Goal: Task Accomplishment & Management: Use online tool/utility

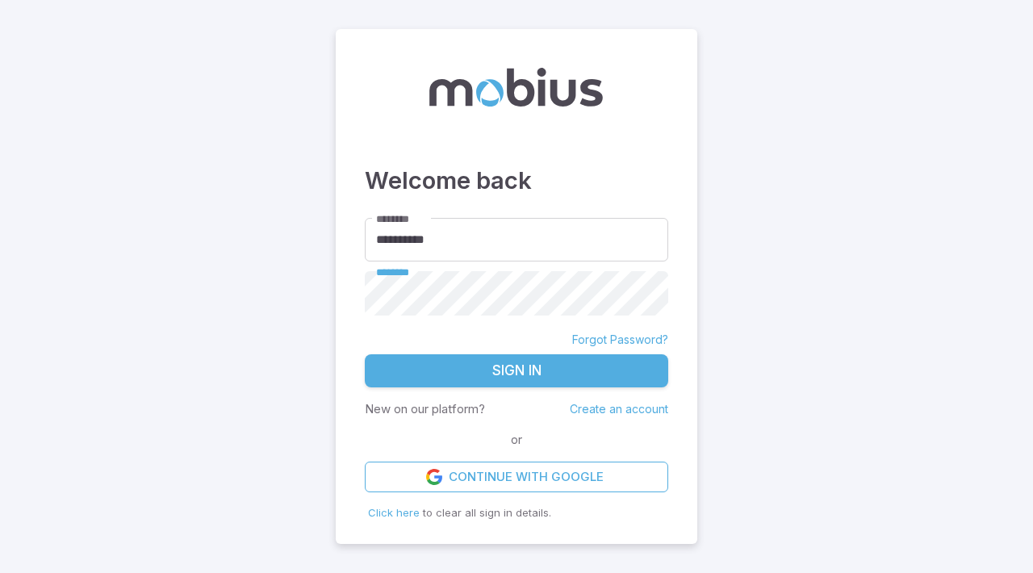
click at [521, 374] on button "Sign In" at bounding box center [516, 371] width 303 height 34
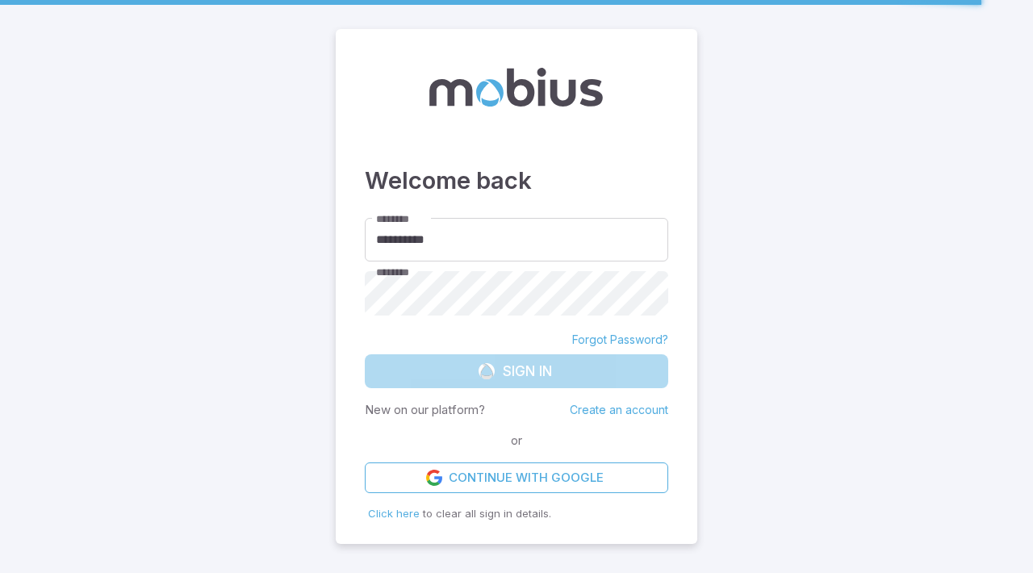
click at [515, 374] on form "**********" at bounding box center [516, 355] width 303 height 275
click at [853, 215] on main "**********" at bounding box center [516, 286] width 1033 height 573
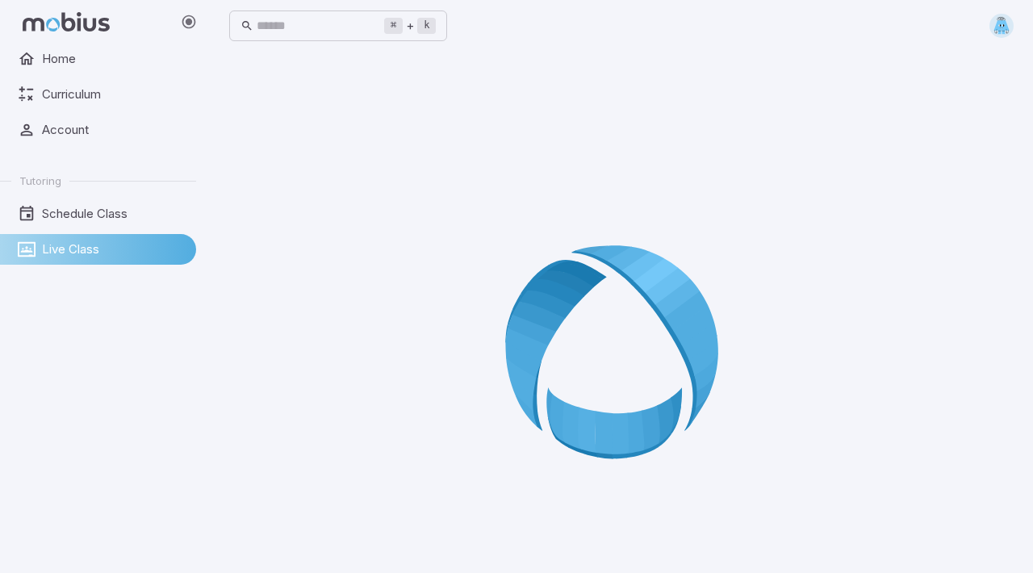
click at [444, 29] on img at bounding box center [1001, 26] width 24 height 24
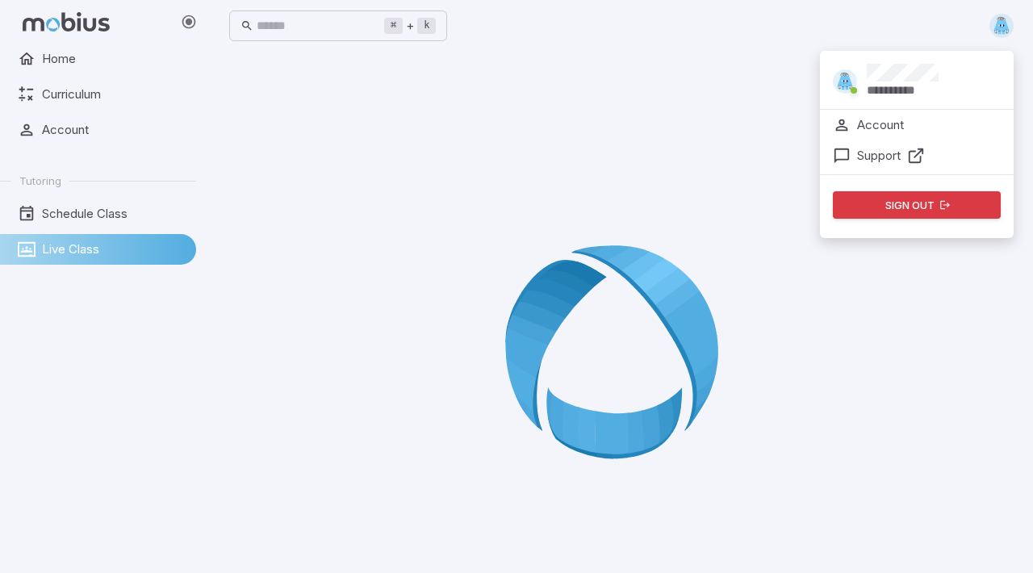
click at [444, 19] on div "**********" at bounding box center [621, 25] width 784 height 35
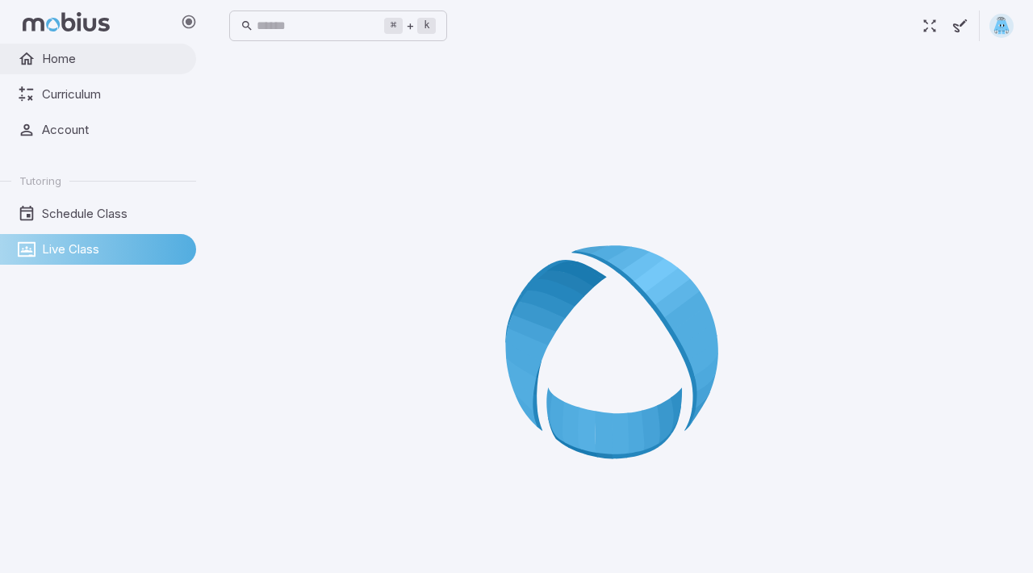
click at [64, 71] on link "Home" at bounding box center [98, 59] width 196 height 31
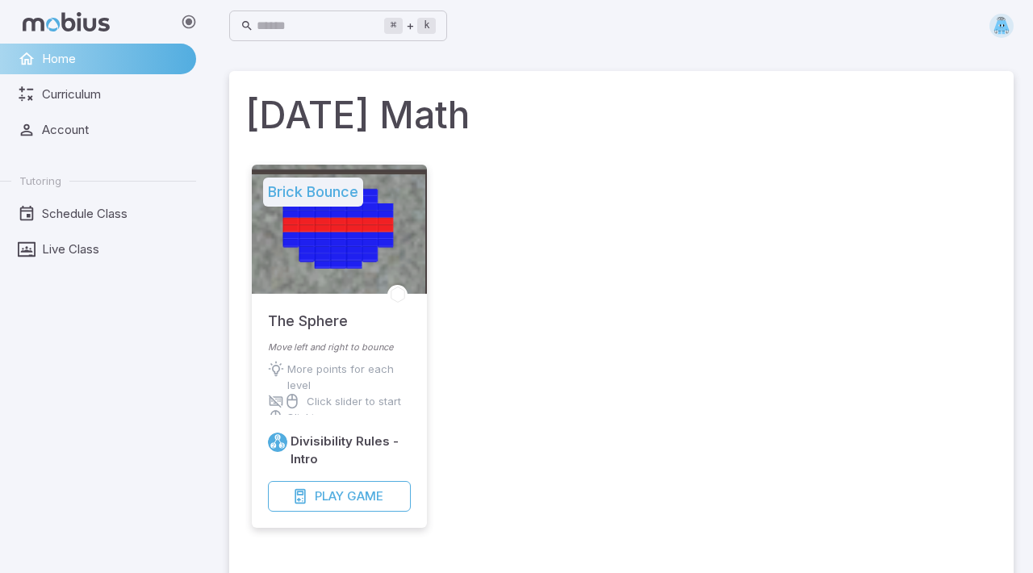
click at [148, 156] on ul "Home Curriculum Account Tutoring Schedule Class Live Class" at bounding box center [98, 154] width 196 height 221
click at [138, 126] on span "Account" at bounding box center [113, 130] width 143 height 18
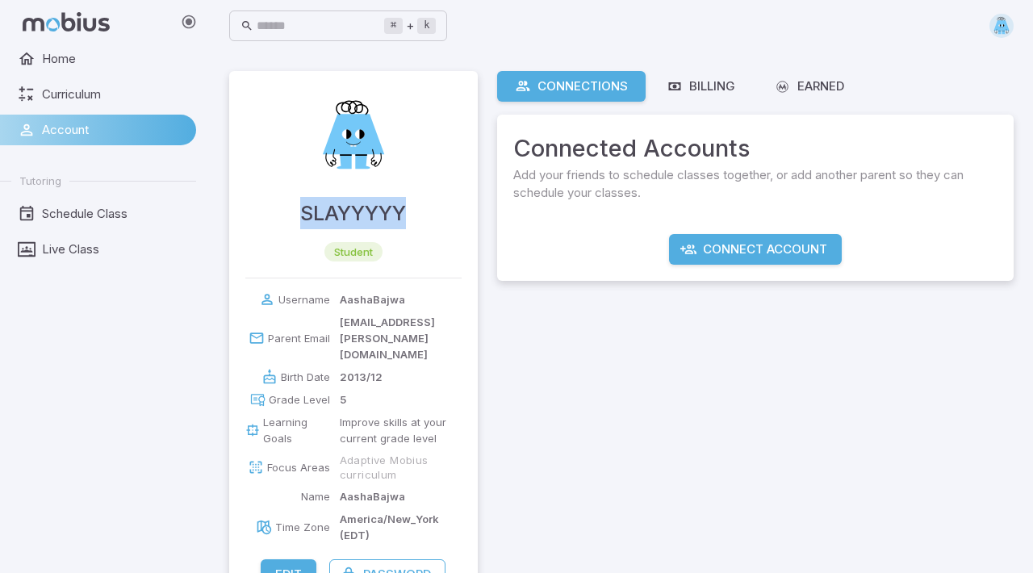
drag, startPoint x: 292, startPoint y: 214, endPoint x: 411, endPoint y: 219, distance: 119.5
click at [412, 219] on div "SLAYYYYY student" at bounding box center [353, 174] width 248 height 207
click at [444, 350] on div "Connections Billing Earned Connected Accounts Add your friends to schedule clas…" at bounding box center [755, 338] width 516 height 535
click at [83, 94] on span "Curriculum" at bounding box center [113, 95] width 143 height 18
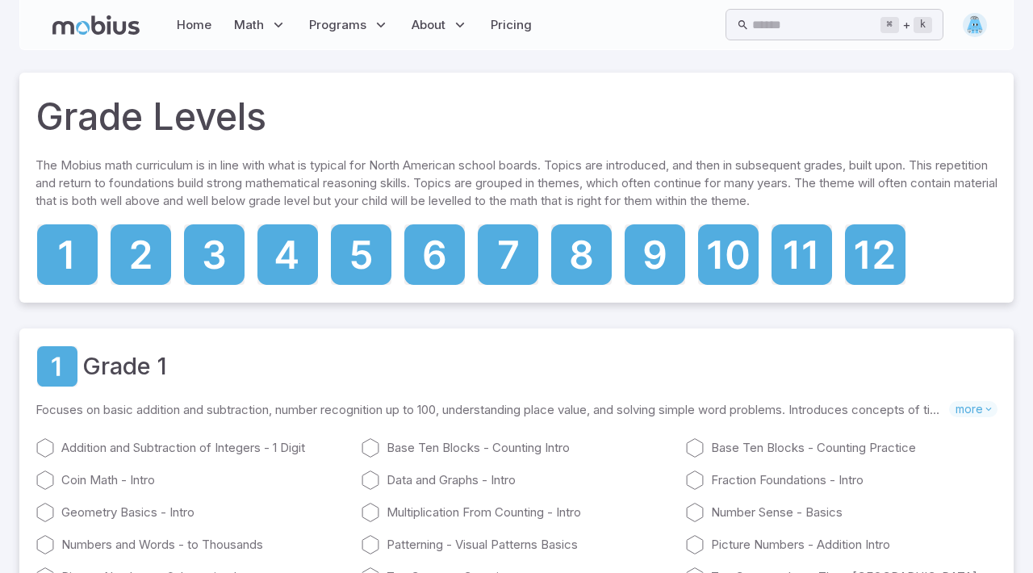
click at [123, 17] on icon at bounding box center [95, 24] width 87 height 19
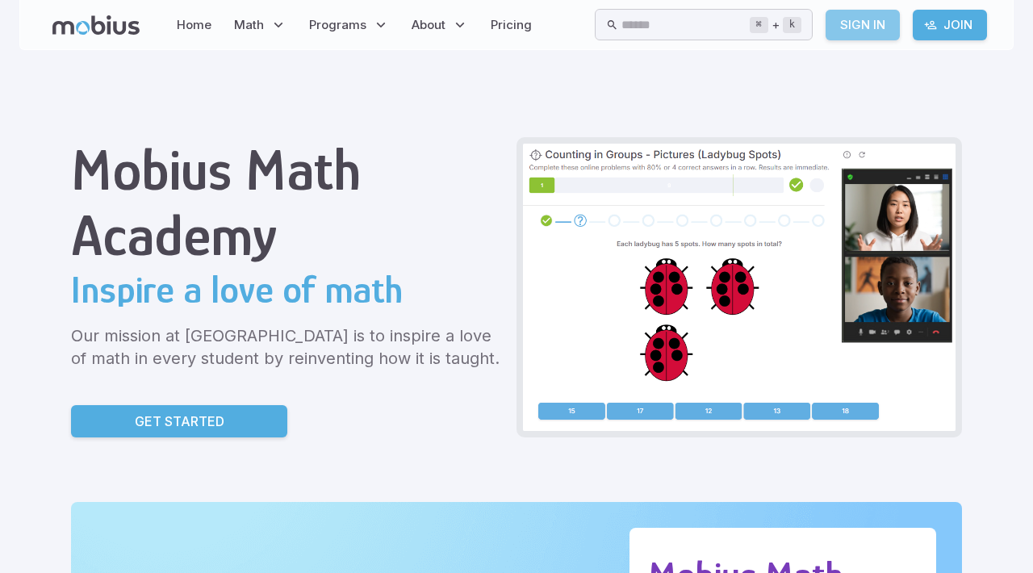
click at [862, 17] on link "Sign In" at bounding box center [862, 25] width 74 height 31
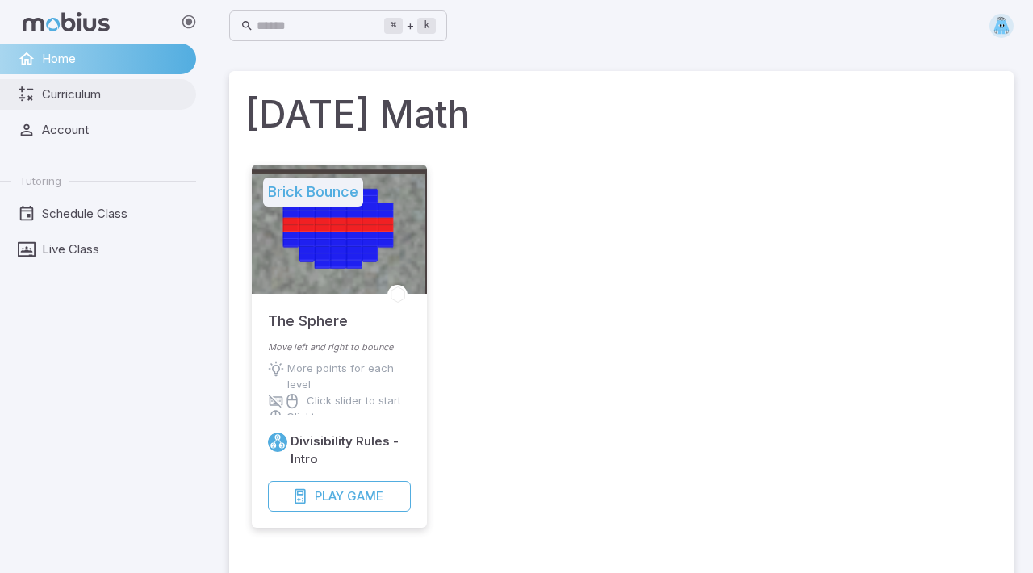
click at [122, 95] on span "Curriculum" at bounding box center [113, 95] width 143 height 18
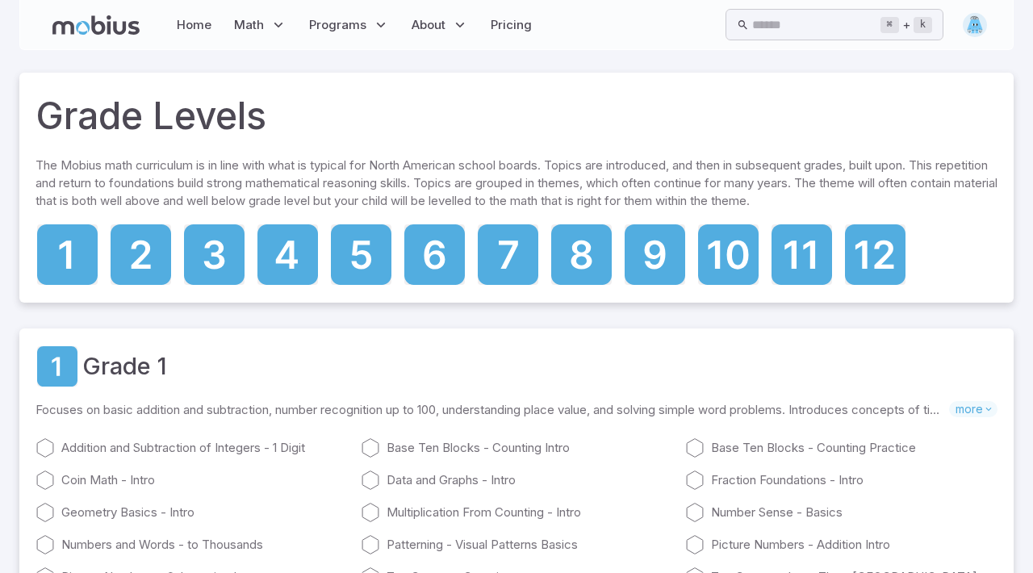
click at [976, 22] on img at bounding box center [974, 25] width 24 height 24
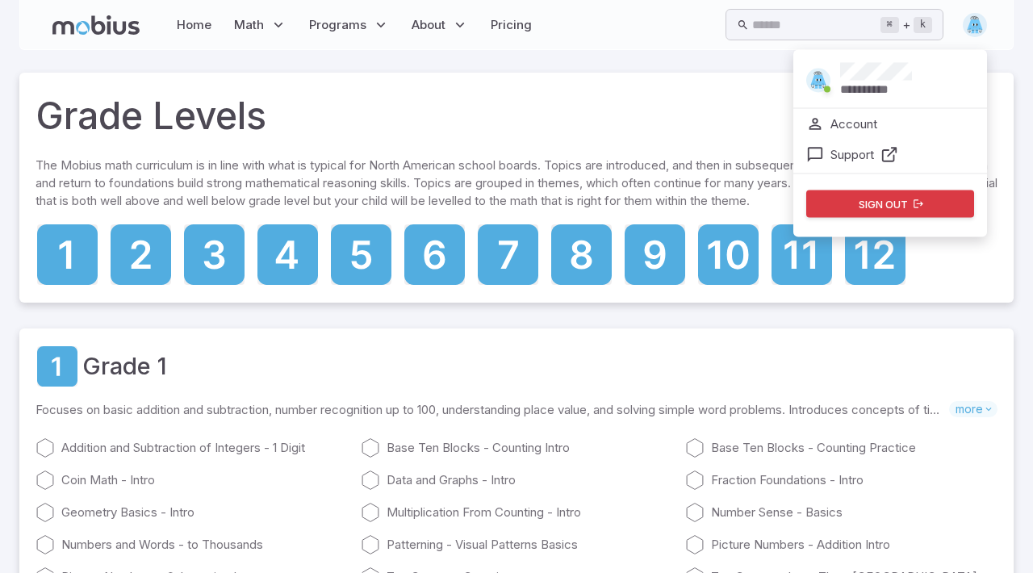
click at [500, 44] on div "**********" at bounding box center [516, 25] width 994 height 50
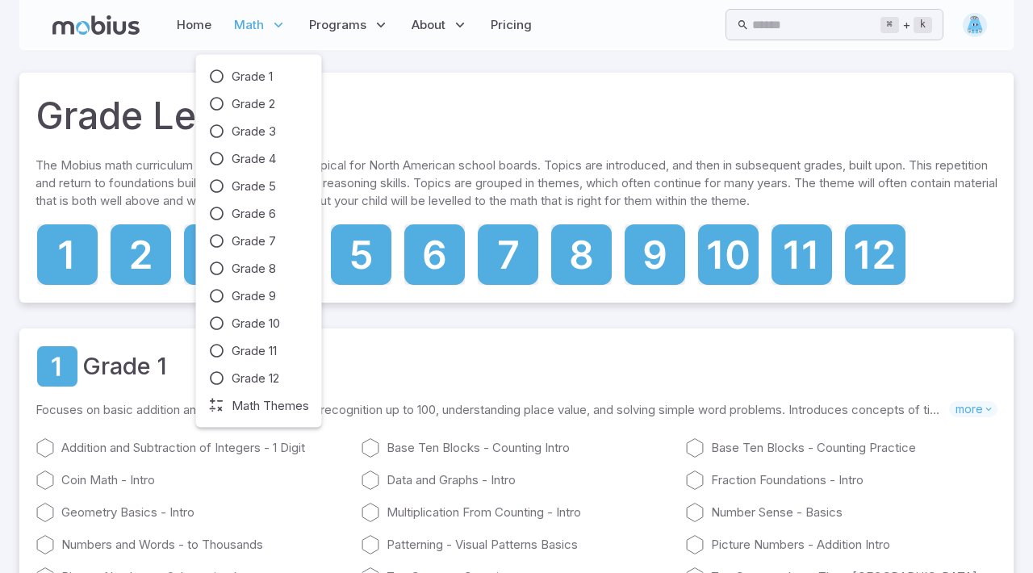
click at [264, 18] on p "Math" at bounding box center [260, 24] width 62 height 37
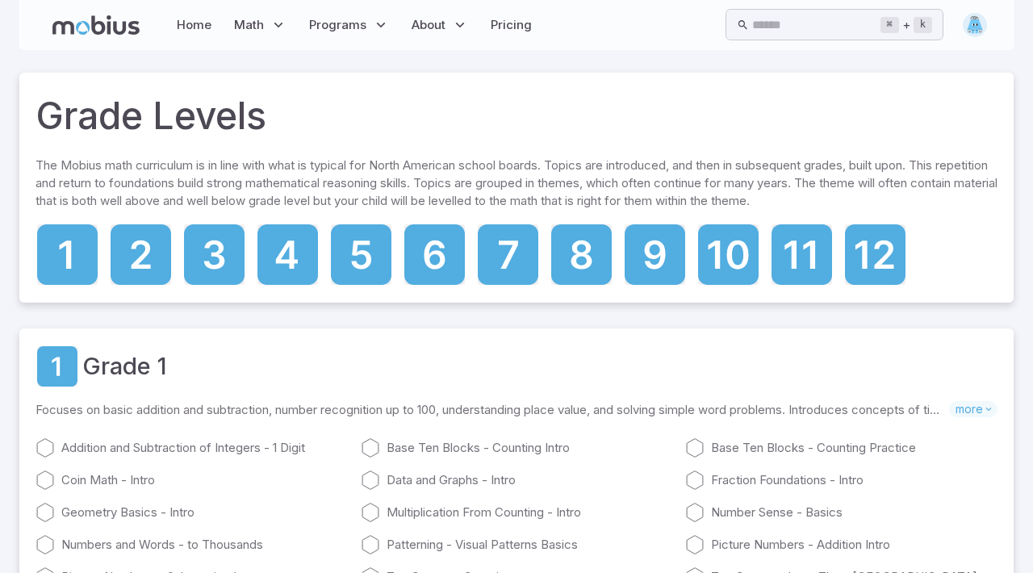
click at [75, 23] on icon at bounding box center [95, 24] width 87 height 19
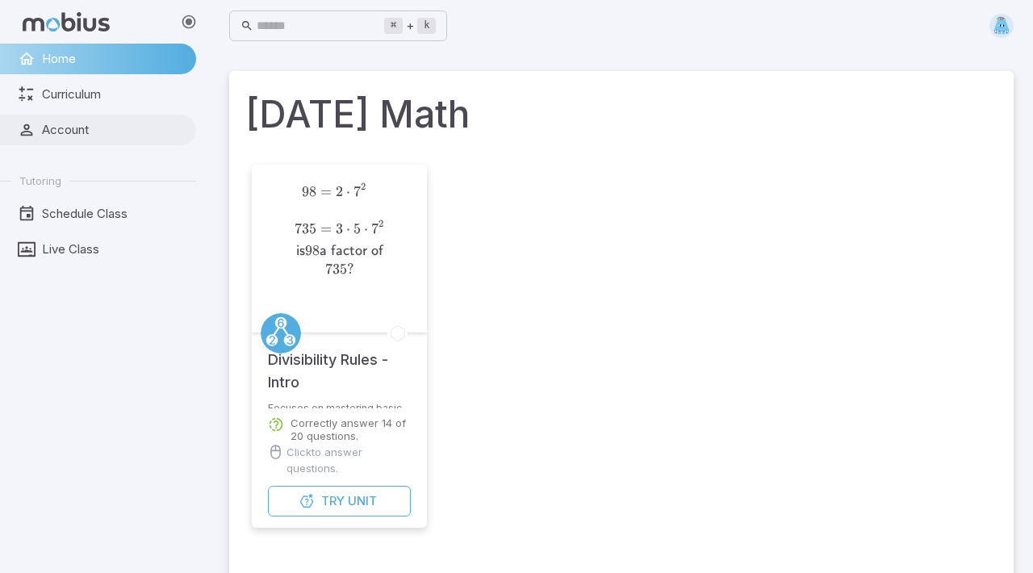
click at [142, 123] on span "Account" at bounding box center [113, 130] width 143 height 18
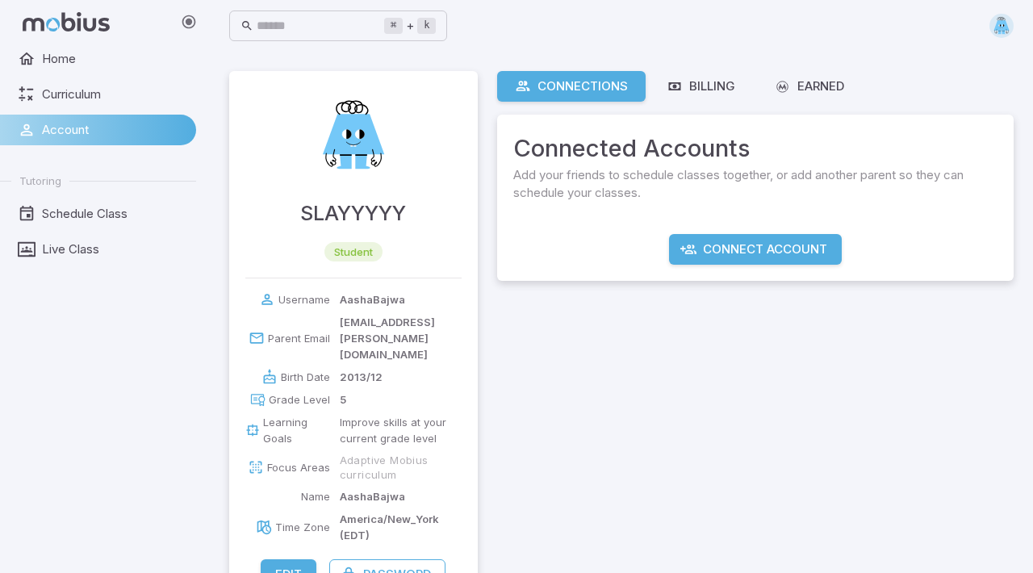
scroll to position [20, 0]
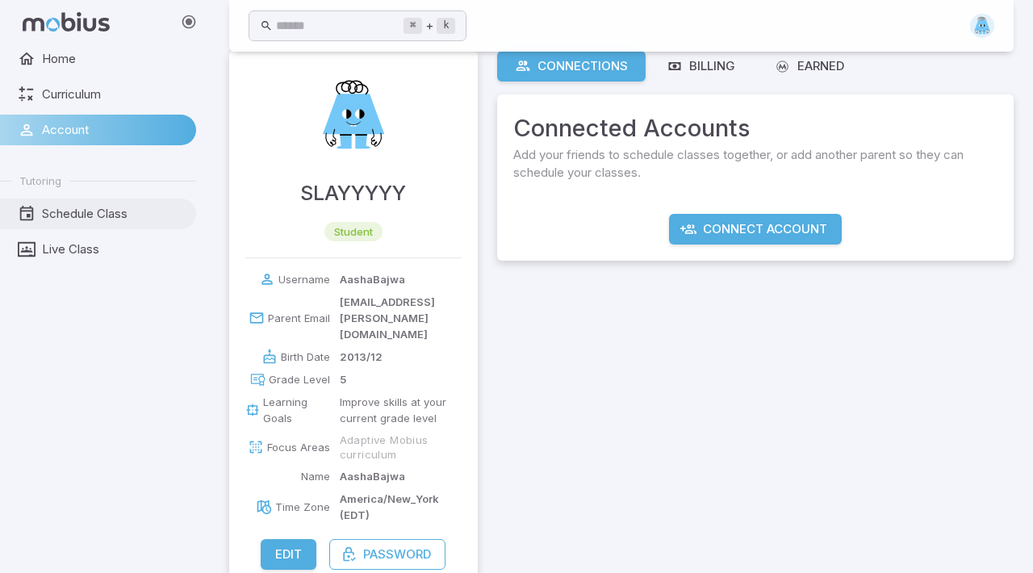
click at [123, 203] on link "Schedule Class" at bounding box center [98, 213] width 196 height 31
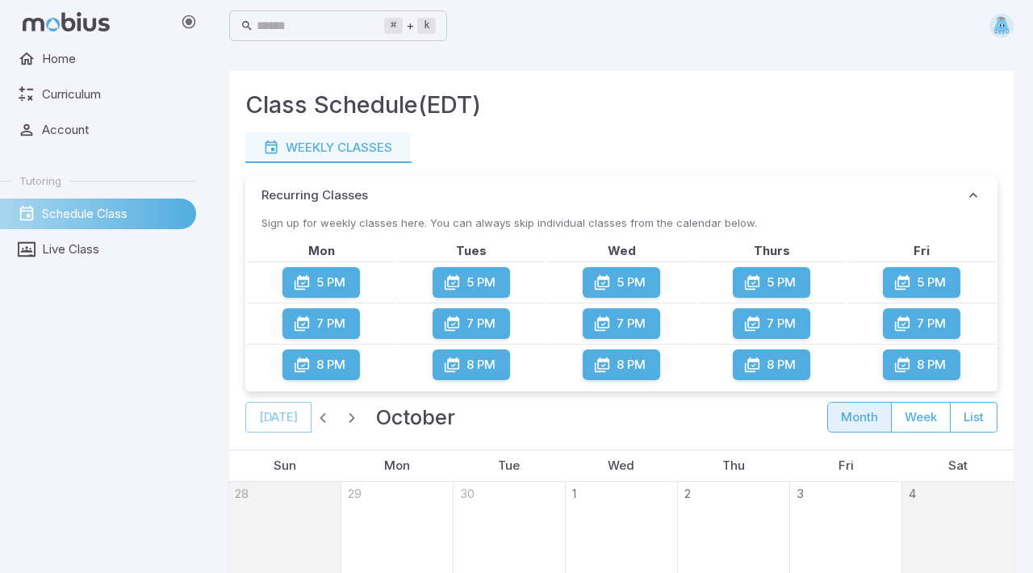
click at [130, 268] on nav "Home Curriculum Account Tutoring Schedule Class Live Class" at bounding box center [104, 157] width 209 height 227
click at [123, 244] on span "Live Class" at bounding box center [113, 249] width 143 height 18
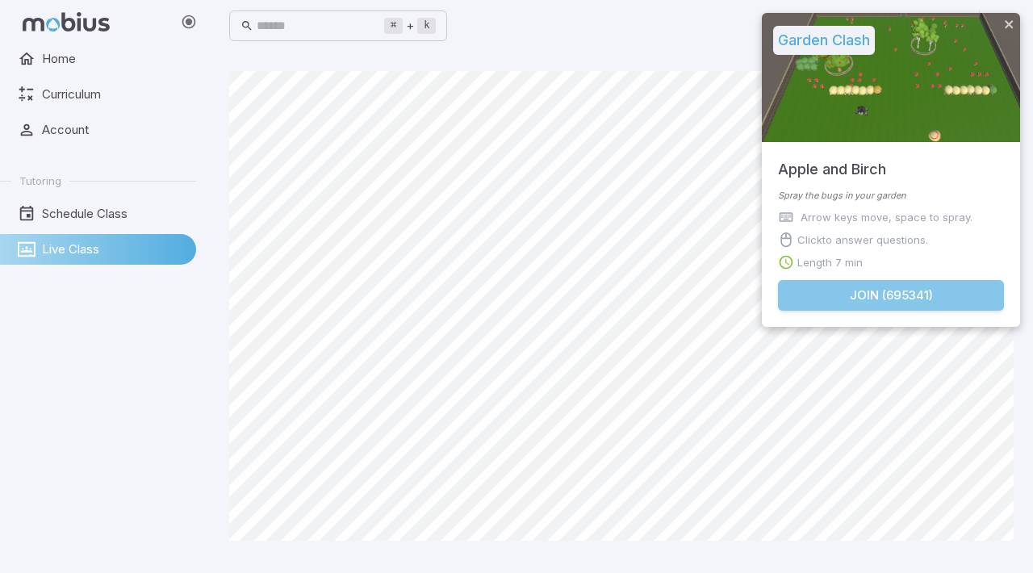
click at [934, 300] on button "Join ( 695341 )" at bounding box center [891, 295] width 226 height 31
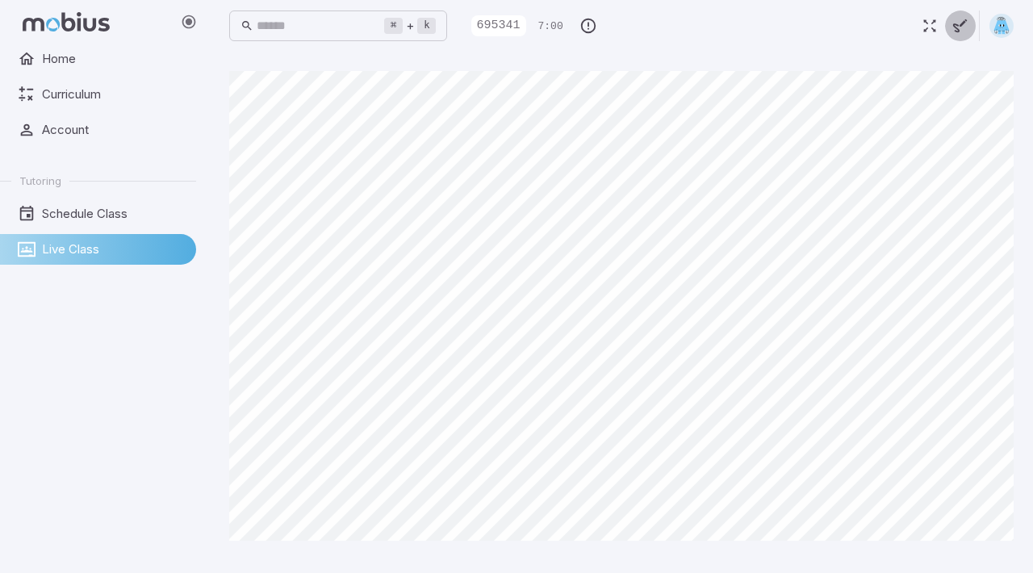
click at [962, 20] on icon "button" at bounding box center [960, 26] width 18 height 18
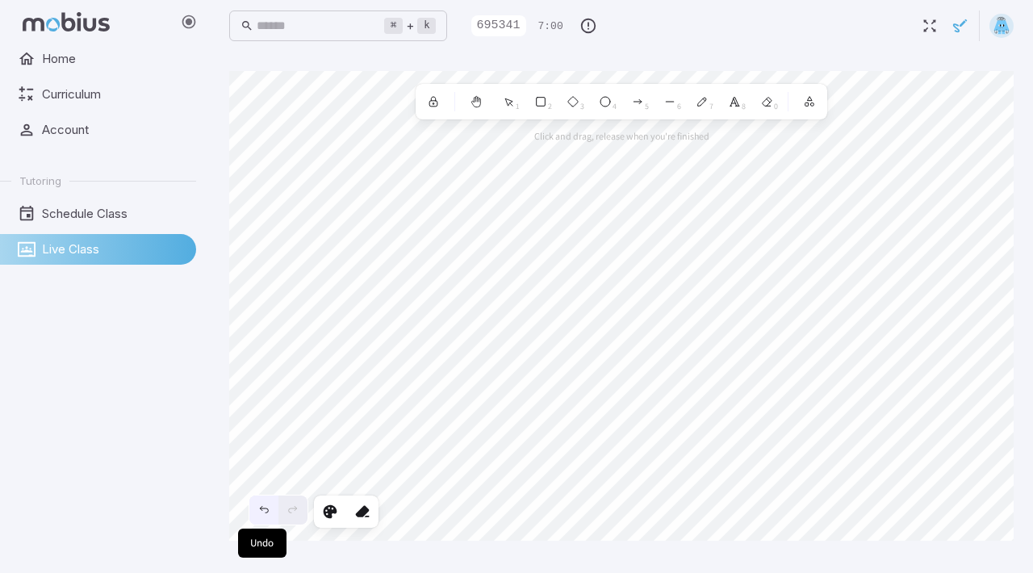
click at [261, 513] on icon "Undo" at bounding box center [263, 509] width 13 height 13
click at [958, 17] on icon "button" at bounding box center [960, 26] width 18 height 18
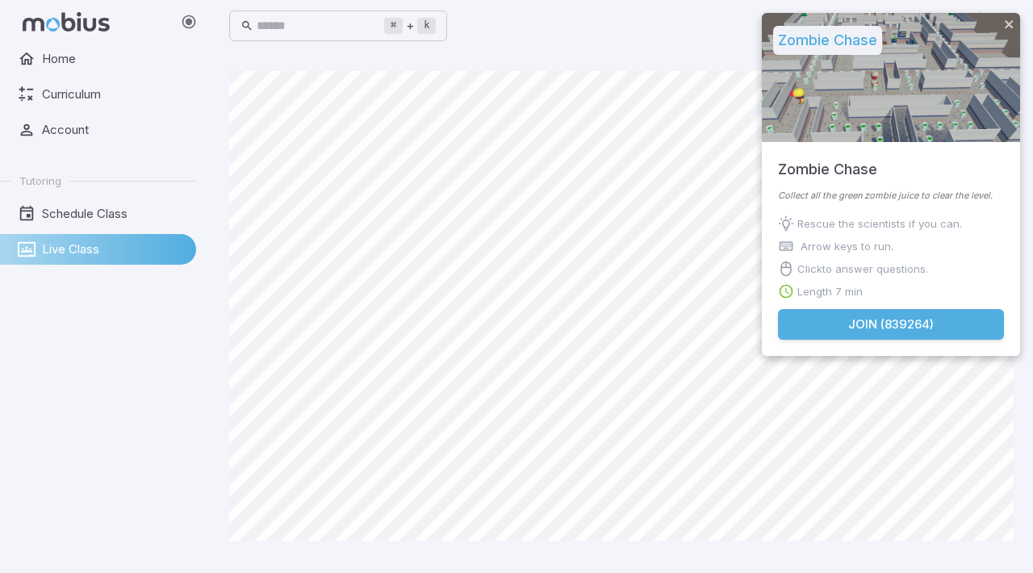
click at [889, 302] on div "Collect all the green zombie juice to clear the level. Rescue the scientists if…" at bounding box center [890, 249] width 258 height 120
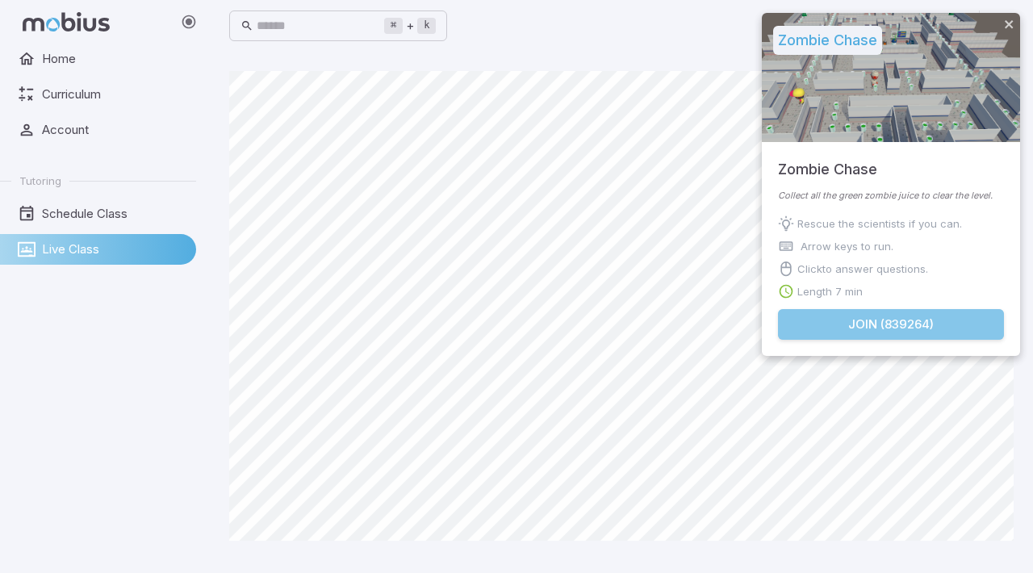
click at [890, 311] on button "Join ( 839264 )" at bounding box center [891, 324] width 226 height 31
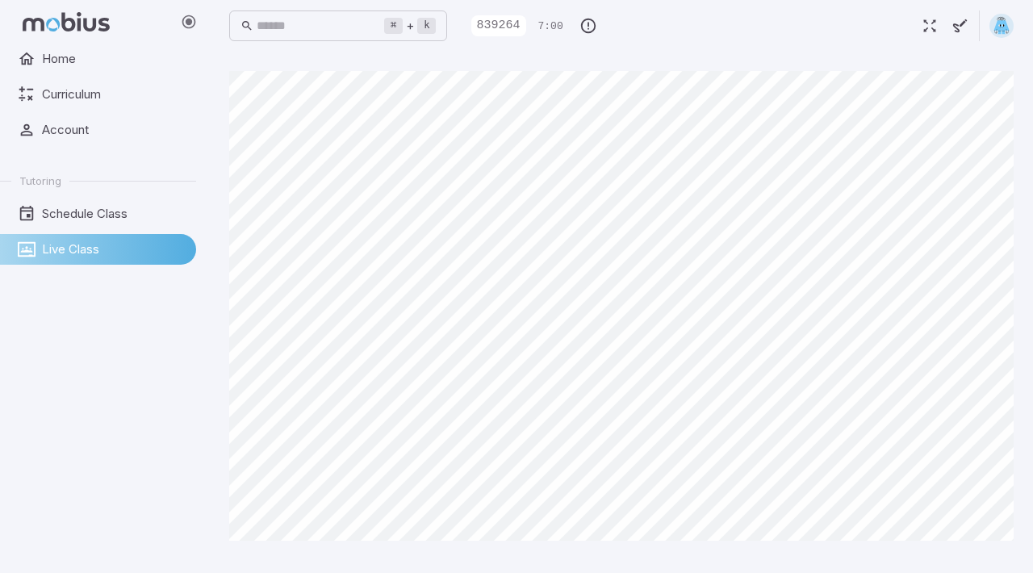
click at [962, 20] on icon "button" at bounding box center [960, 26] width 18 height 18
click at [762, 100] on icon at bounding box center [766, 101] width 13 height 13
click at [693, 98] on div "7" at bounding box center [701, 101] width 29 height 29
click at [669, 98] on icon at bounding box center [669, 101] width 13 height 13
click at [695, 107] on icon at bounding box center [701, 101] width 13 height 13
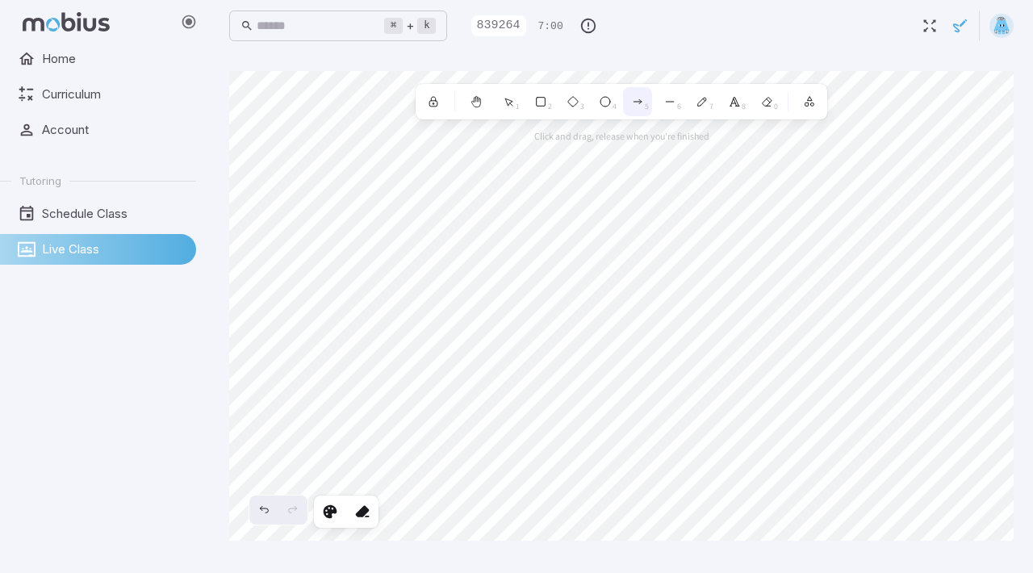
click at [636, 102] on icon at bounding box center [637, 101] width 13 height 13
click at [613, 95] on div "4" at bounding box center [604, 101] width 29 height 29
click at [568, 102] on icon at bounding box center [573, 102] width 10 height 10
click at [541, 106] on rect at bounding box center [540, 102] width 9 height 9
click at [510, 98] on icon at bounding box center [509, 102] width 14 height 14
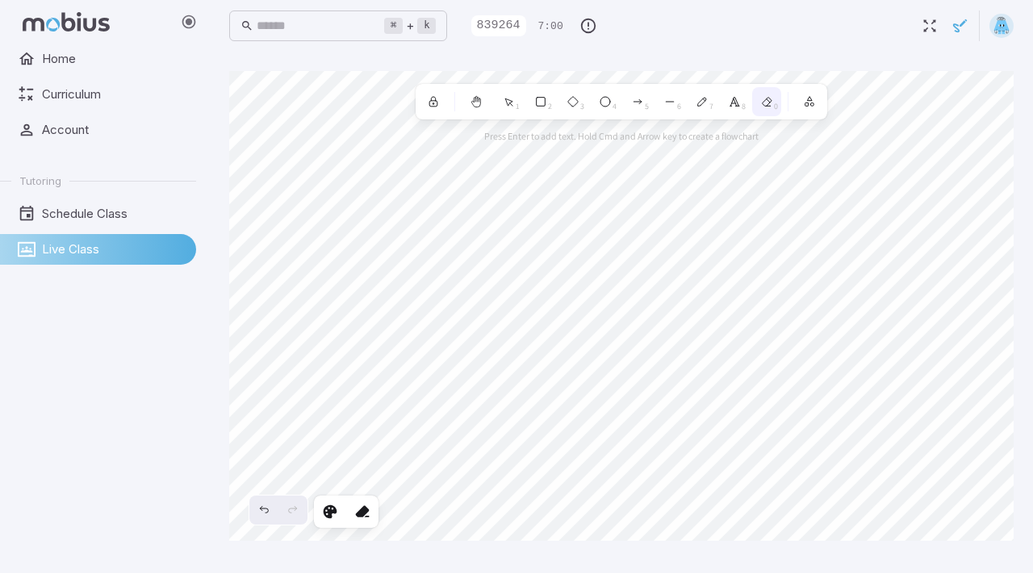
click at [766, 98] on icon at bounding box center [766, 101] width 13 height 13
click at [579, 105] on div "3" at bounding box center [572, 101] width 29 height 29
click at [810, 109] on button "button" at bounding box center [809, 101] width 29 height 29
click at [768, 151] on div "Laser pointer" at bounding box center [753, 144] width 89 height 15
click at [776, 96] on div "0" at bounding box center [766, 101] width 29 height 29
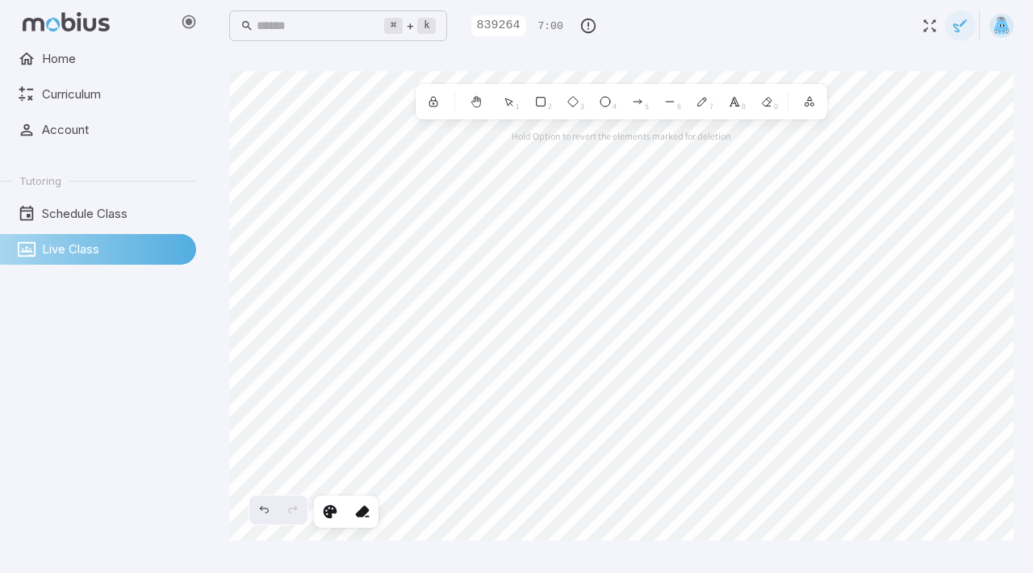
click at [958, 23] on icon "button" at bounding box center [960, 26] width 18 height 18
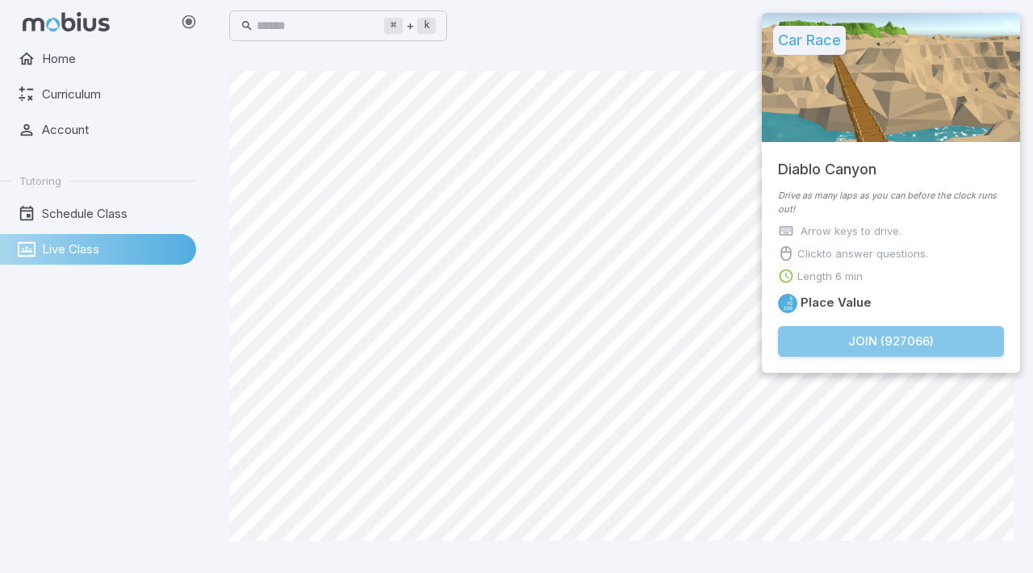
click at [964, 332] on button "Join ( 927066 )" at bounding box center [891, 341] width 226 height 31
